Goal: Information Seeking & Learning: Learn about a topic

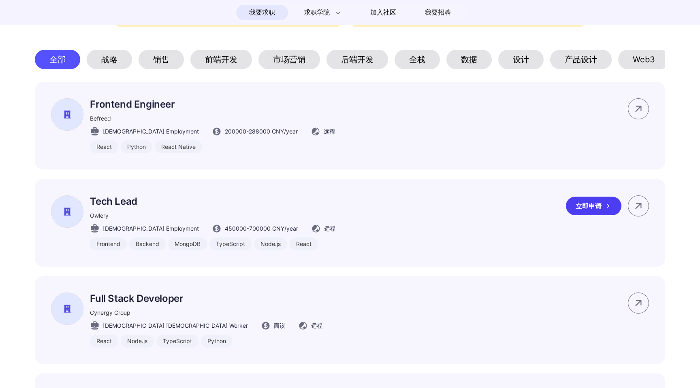
scroll to position [374, 0]
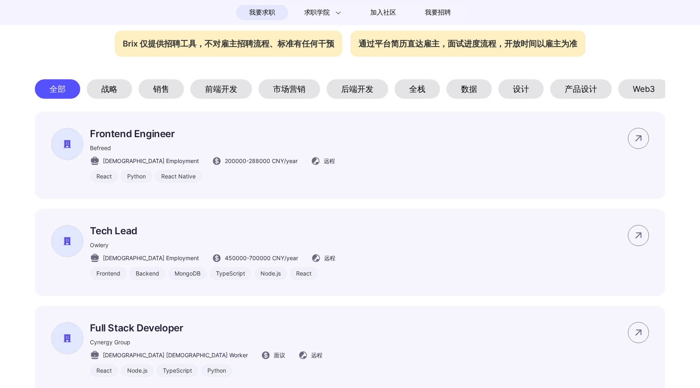
click at [414, 92] on div "全栈" at bounding box center [416, 88] width 45 height 19
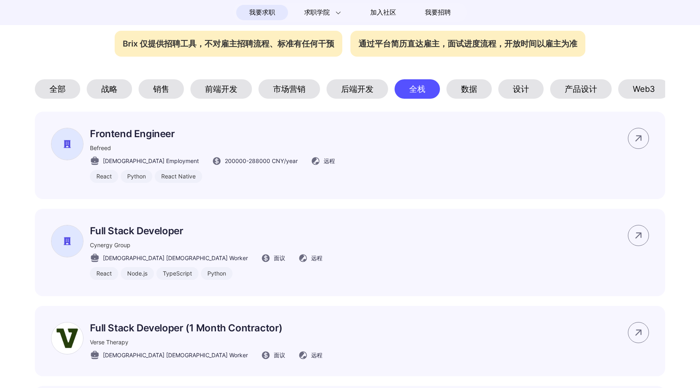
click at [360, 96] on div "后端开发" at bounding box center [357, 88] width 62 height 19
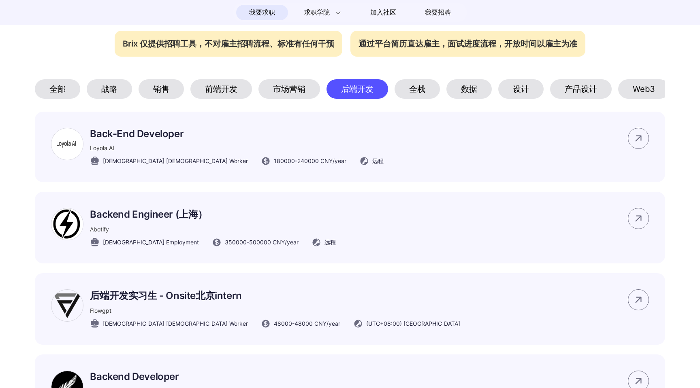
click at [416, 94] on div "全栈" at bounding box center [416, 88] width 45 height 19
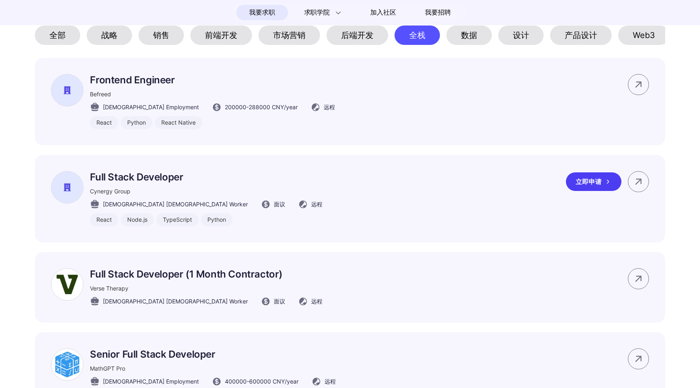
scroll to position [430, 0]
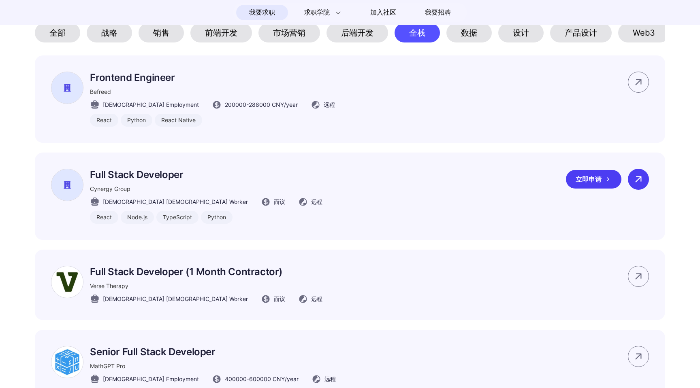
click at [632, 177] on icon at bounding box center [638, 179] width 12 height 12
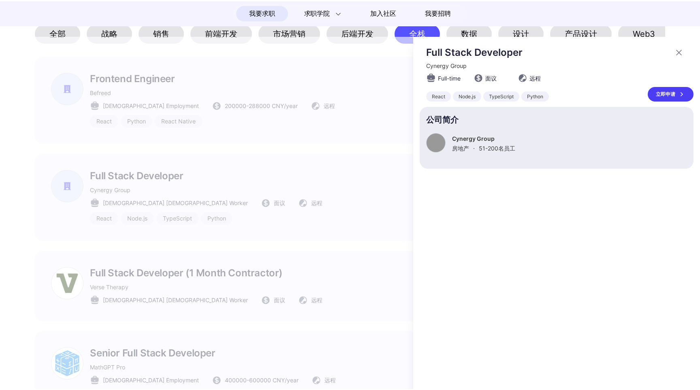
scroll to position [0, 0]
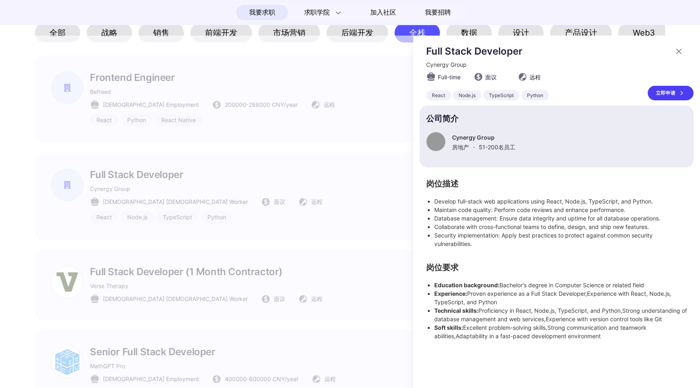
click at [465, 136] on p "Cynergy Group" at bounding box center [483, 137] width 63 height 7
click at [501, 136] on p "Cynergy Group" at bounding box center [483, 137] width 63 height 7
drag, startPoint x: 499, startPoint y: 136, endPoint x: 452, endPoint y: 138, distance: 46.2
click at [452, 138] on p "Cynergy Group" at bounding box center [483, 137] width 63 height 7
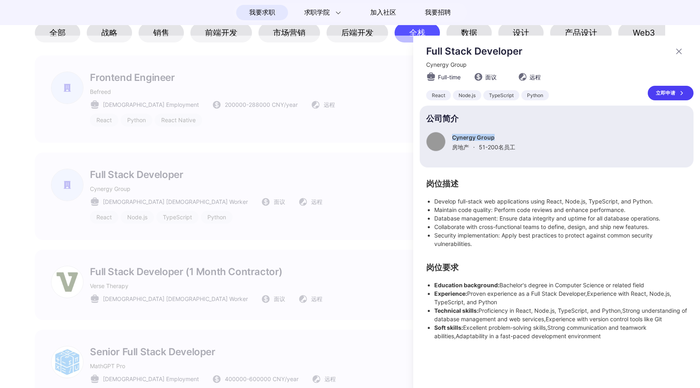
copy p "Cynergy Group"
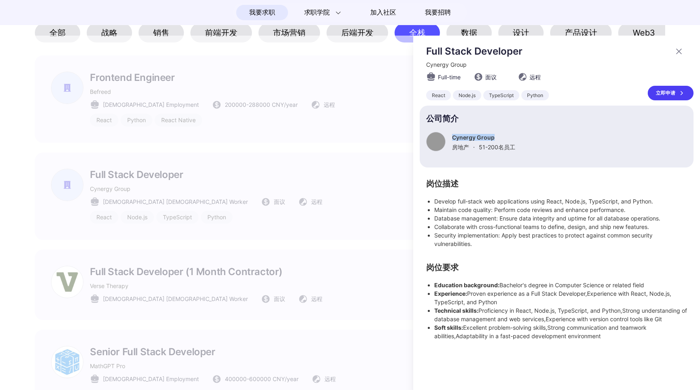
click at [682, 52] on icon at bounding box center [679, 52] width 10 height 10
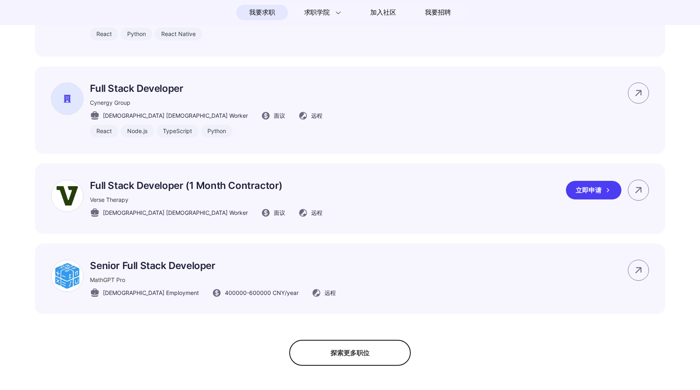
scroll to position [522, 0]
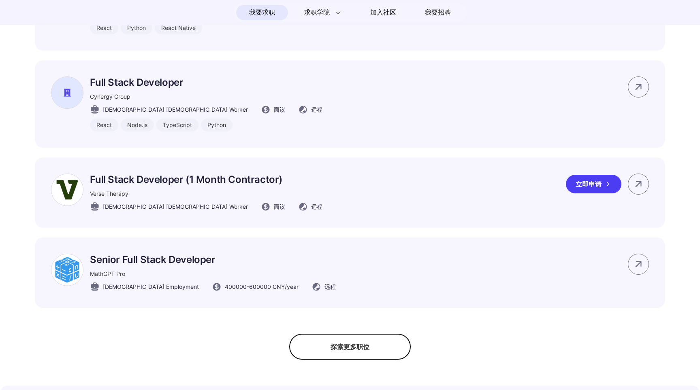
click at [430, 196] on div "Full Stack Developer (1 Month Contractor) Verse Therapy [DEMOGRAPHIC_DATA] [DEM…" at bounding box center [350, 193] width 630 height 70
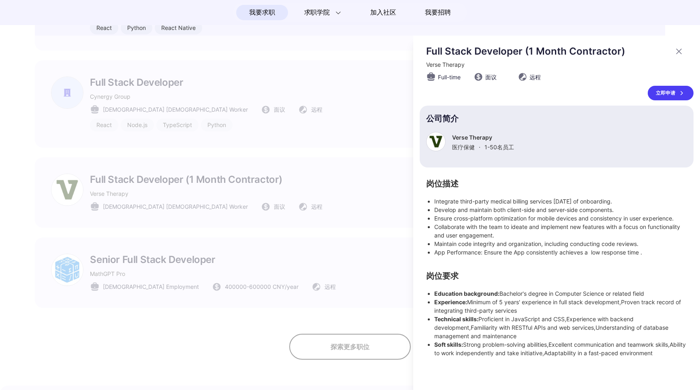
scroll to position [0, 0]
click at [681, 50] on icon at bounding box center [679, 52] width 10 height 10
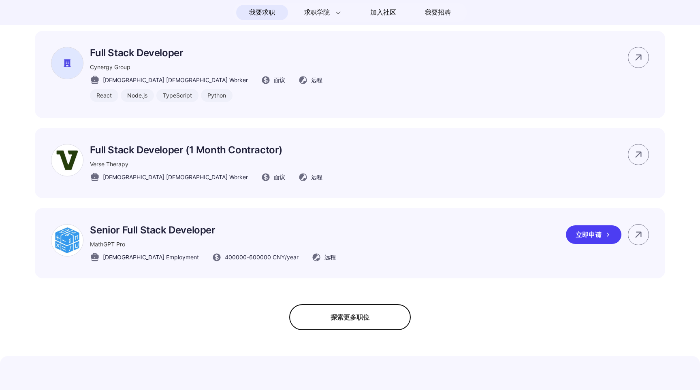
scroll to position [568, 0]
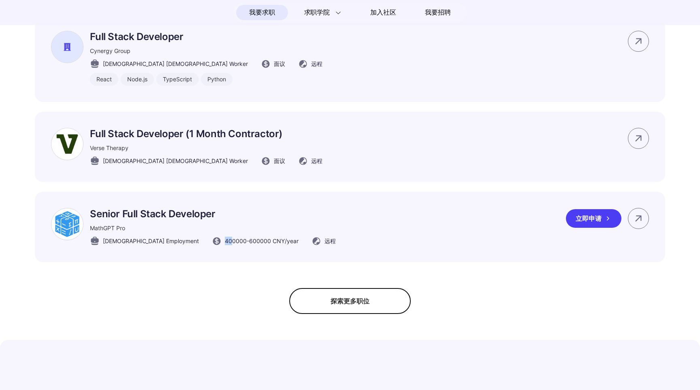
drag, startPoint x: 195, startPoint y: 244, endPoint x: 188, endPoint y: 244, distance: 7.7
click at [225, 244] on span "400000 - 600000 CNY /year" at bounding box center [262, 241] width 74 height 9
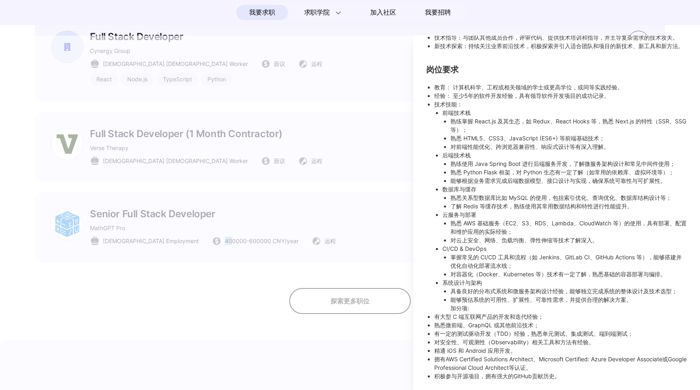
scroll to position [0, 0]
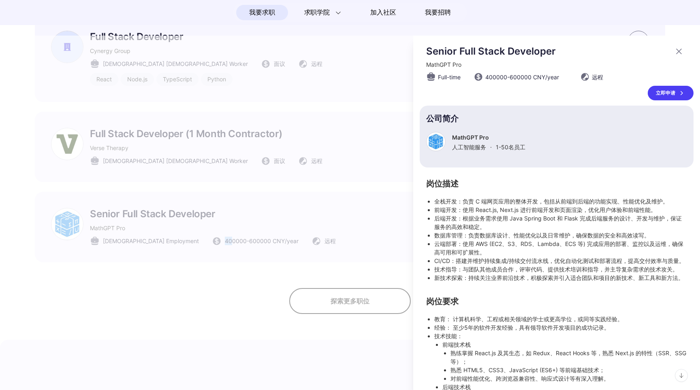
click at [349, 225] on div at bounding box center [350, 213] width 700 height 355
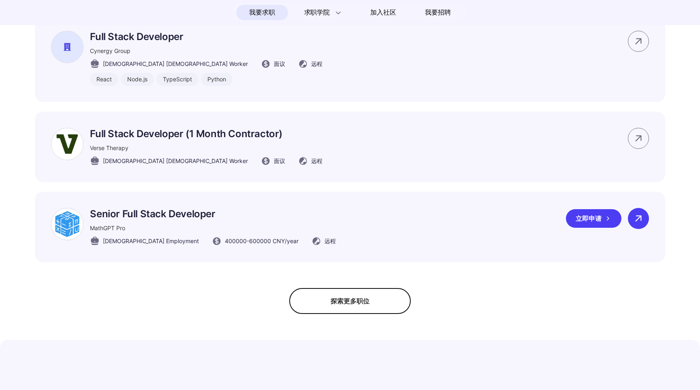
click at [642, 220] on icon at bounding box center [638, 219] width 12 height 12
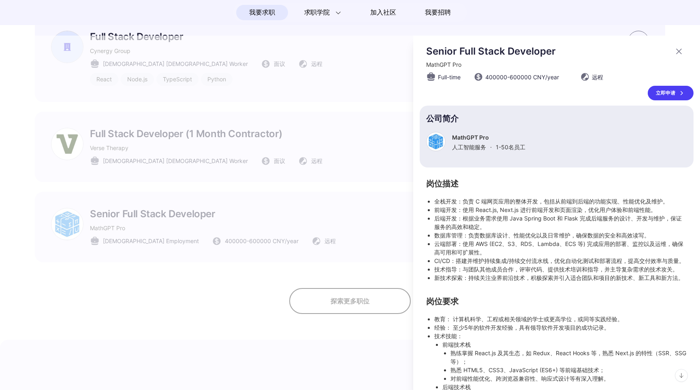
click at [674, 55] on icon at bounding box center [679, 52] width 10 height 10
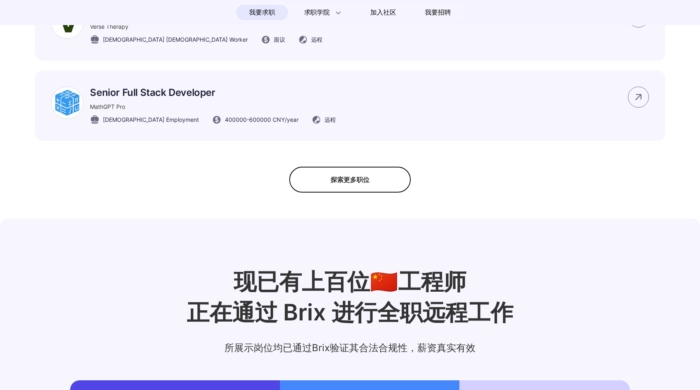
scroll to position [683, 0]
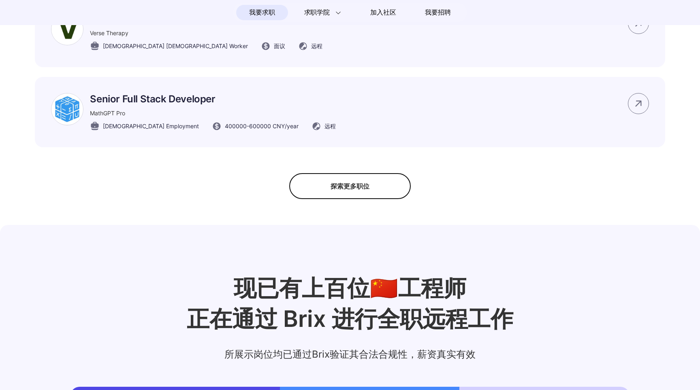
click at [358, 185] on div "探索更多职位" at bounding box center [350, 186] width 122 height 26
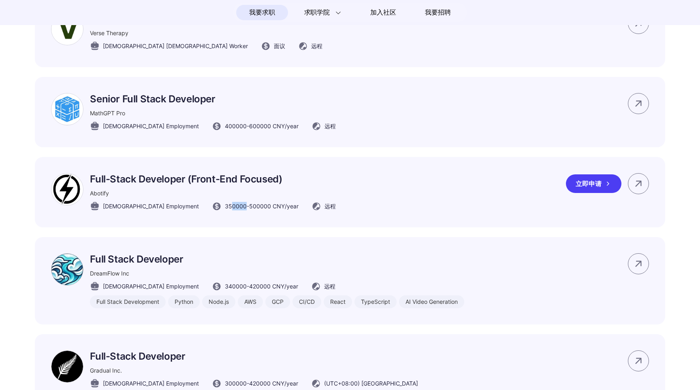
drag, startPoint x: 194, startPoint y: 210, endPoint x: 208, endPoint y: 210, distance: 14.2
click at [225, 210] on span "350000 - 500000 CNY /year" at bounding box center [262, 206] width 74 height 9
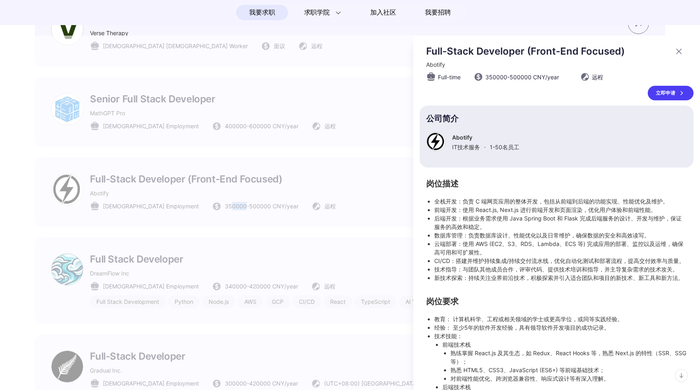
scroll to position [0, 0]
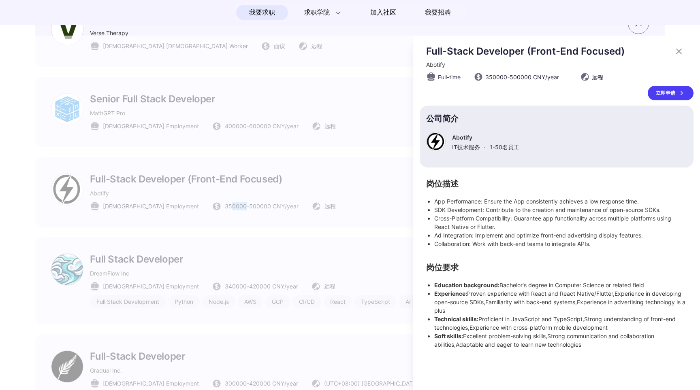
click at [358, 188] on div at bounding box center [350, 213] width 700 height 355
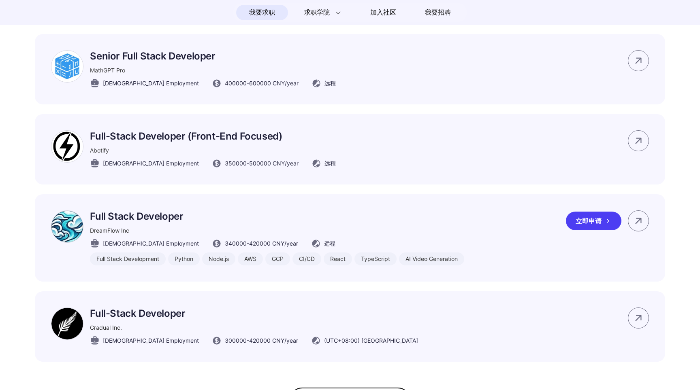
scroll to position [746, 0]
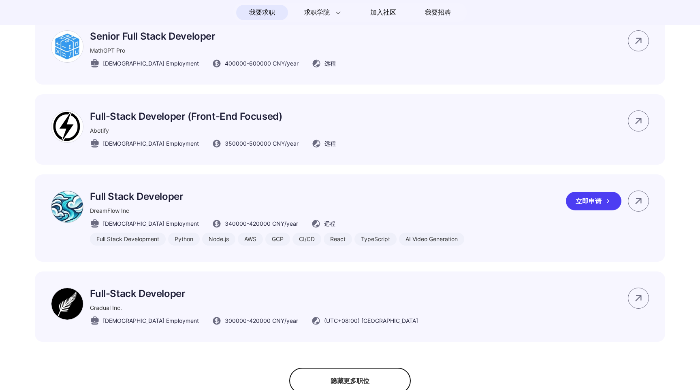
click at [387, 220] on div "Full Stack Developer DreamFlow Inc [DEMOGRAPHIC_DATA] Employment 340000 - 42000…" at bounding box center [277, 218] width 374 height 55
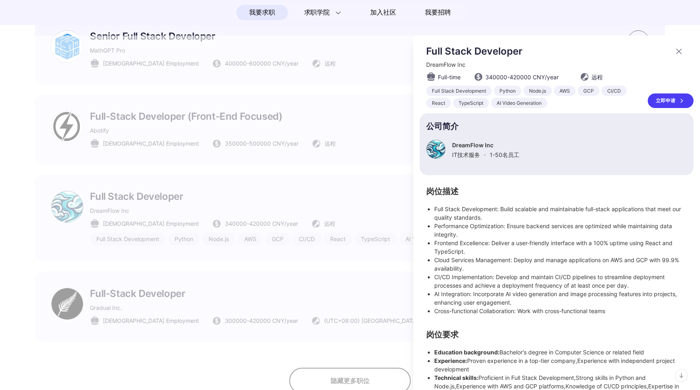
scroll to position [36, 0]
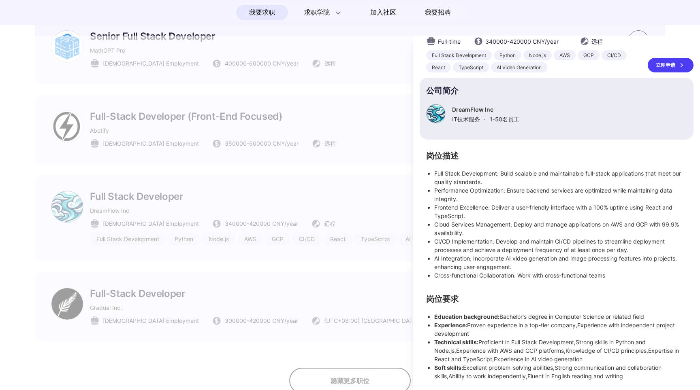
click at [382, 232] on div at bounding box center [350, 213] width 700 height 355
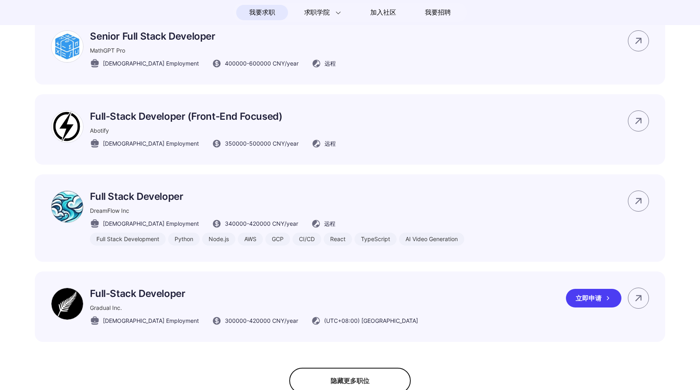
click at [369, 304] on div "Full-Stack Developer Gradual Inc. [DEMOGRAPHIC_DATA] Employment 300000 - 420000…" at bounding box center [350, 307] width 630 height 70
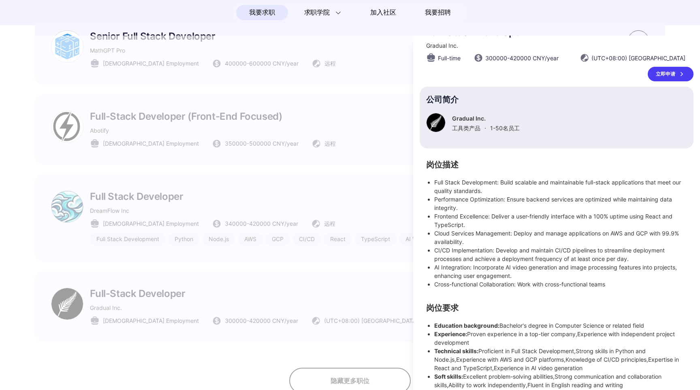
scroll to position [2, 0]
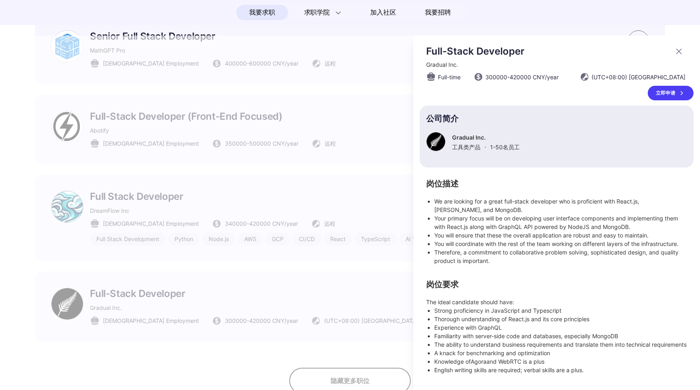
click at [349, 259] on div at bounding box center [350, 213] width 700 height 355
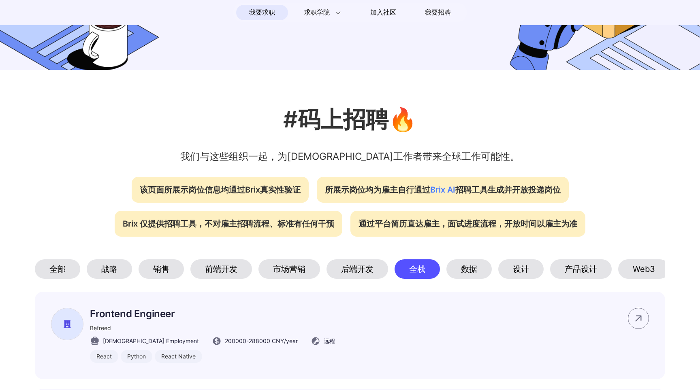
scroll to position [185, 0]
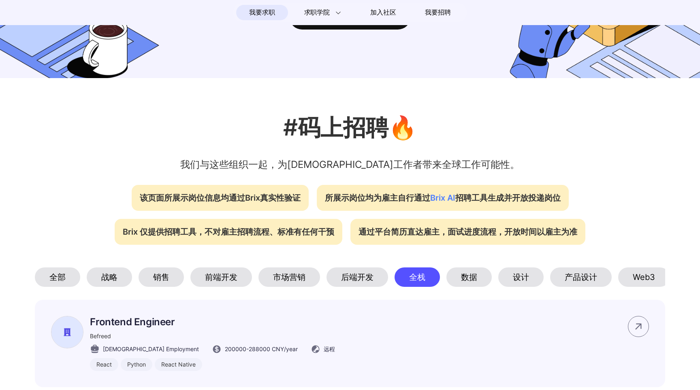
click at [243, 279] on div "前端开发" at bounding box center [221, 277] width 62 height 19
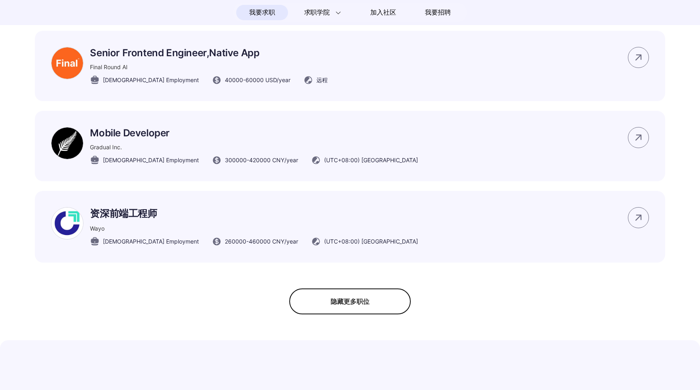
scroll to position [1013, 0]
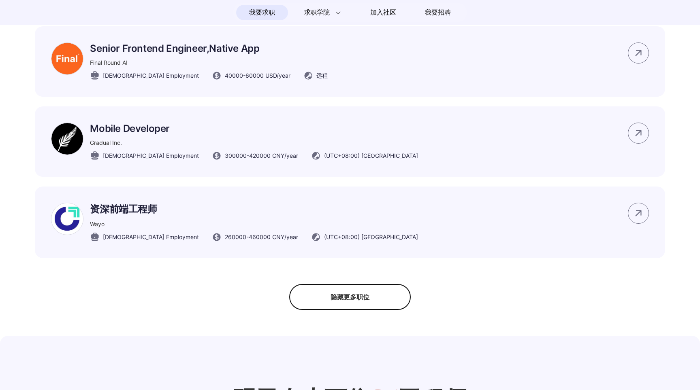
click at [373, 310] on div "隐藏更多职位" at bounding box center [350, 297] width 122 height 26
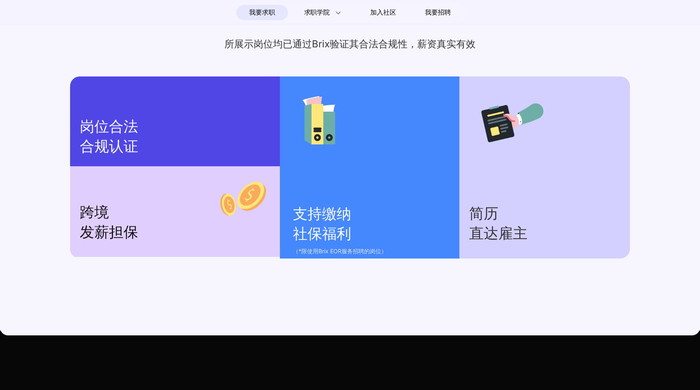
click at [381, 230] on p "支持缴纳 社保福利" at bounding box center [372, 225] width 158 height 40
click at [337, 214] on p "支持缴纳 社保福利" at bounding box center [372, 225] width 158 height 40
click at [190, 233] on p "跨境 发薪担保" at bounding box center [175, 223] width 190 height 40
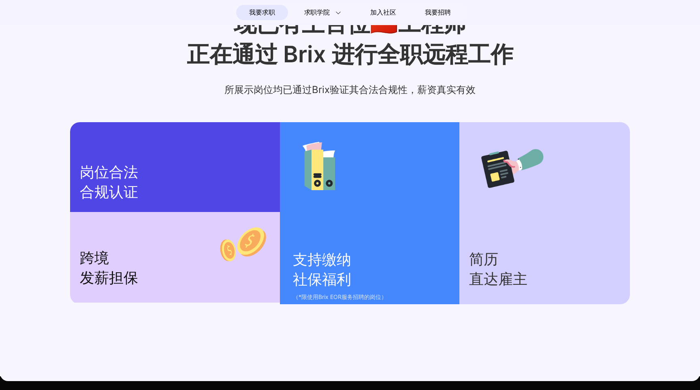
scroll to position [964, 0]
